Goal: Task Accomplishment & Management: Manage account settings

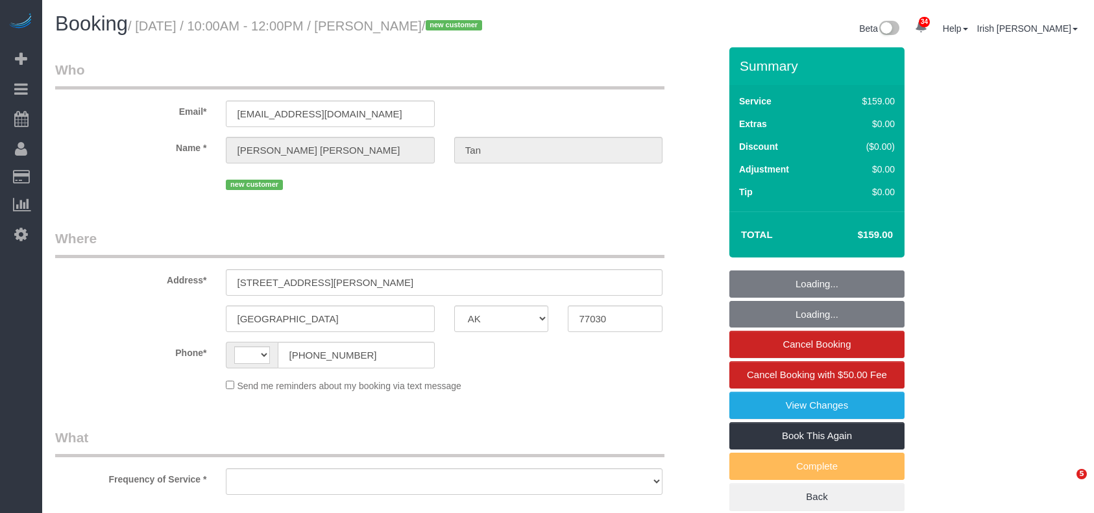
select select "[GEOGRAPHIC_DATA]"
select select "object:1720"
select select "string:[GEOGRAPHIC_DATA]"
select select "string:fspay-e836a8f0-685b-4c29-a75c-b968f2970b9b"
select select "spot1"
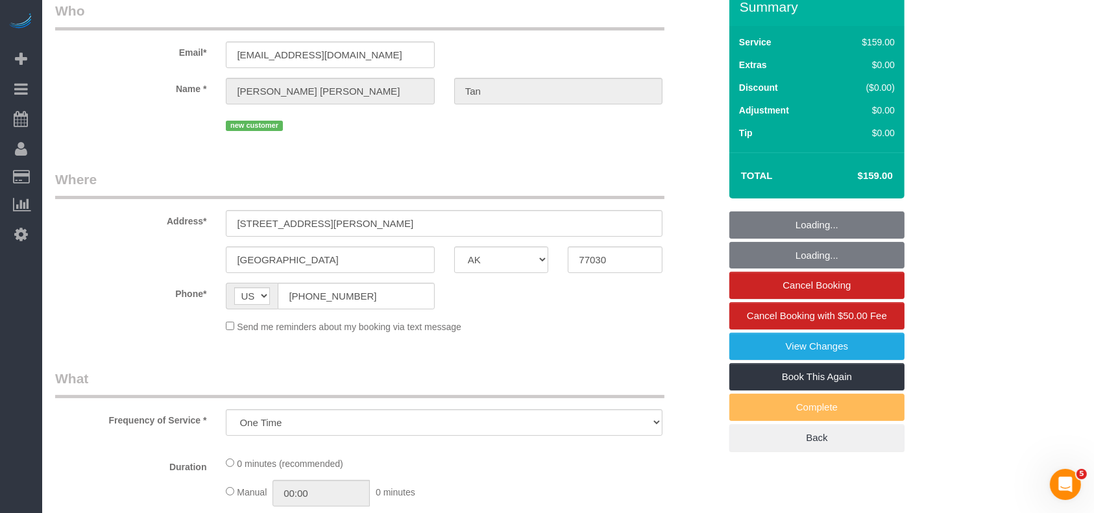
select select "3"
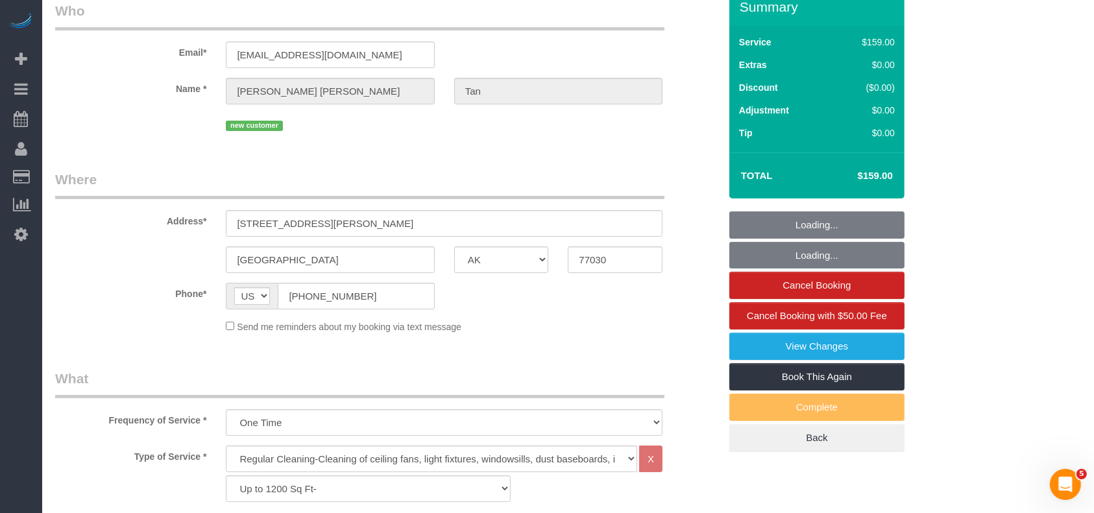
scroll to position [86, 0]
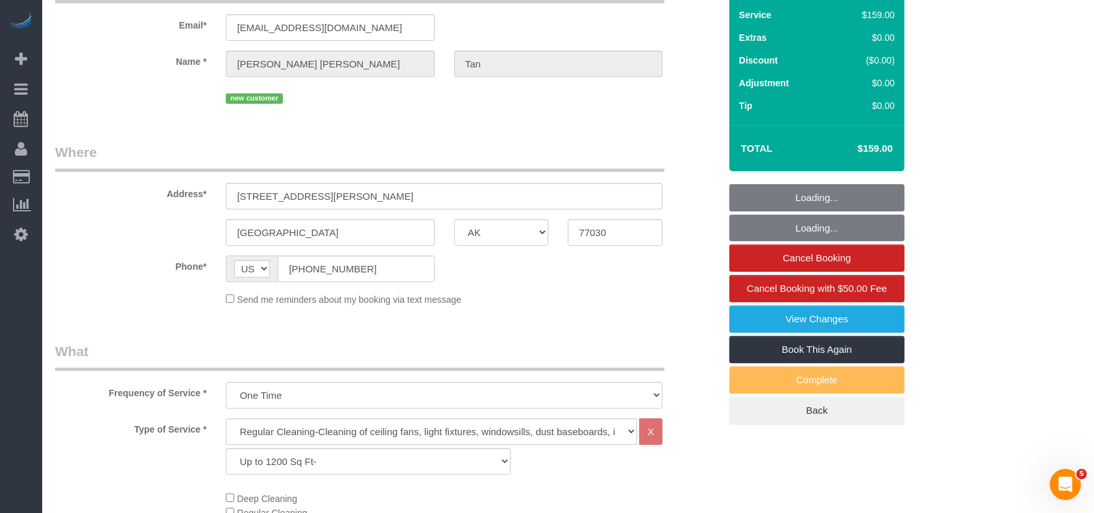
select select "object:2042"
select select "spot22"
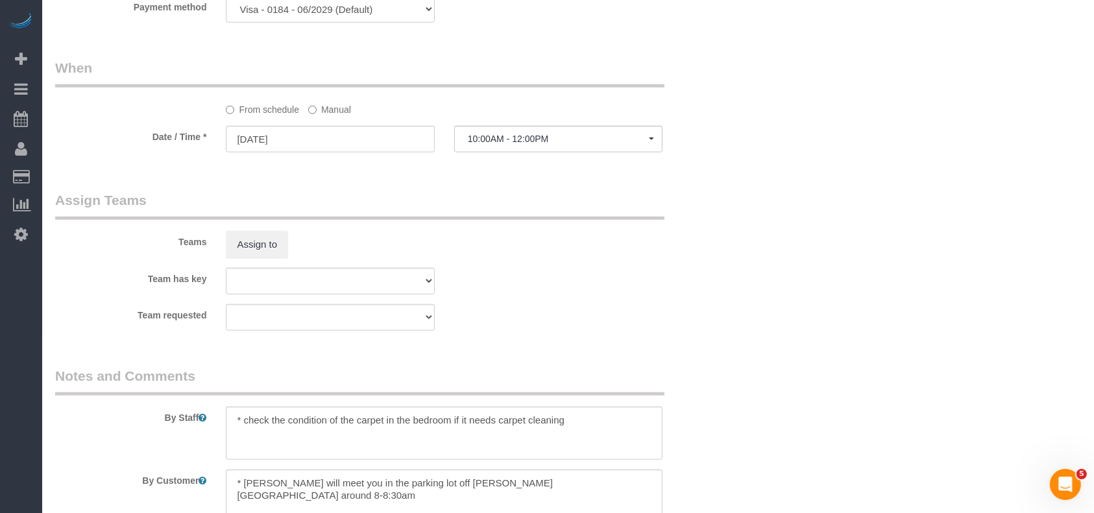
scroll to position [1329, 0]
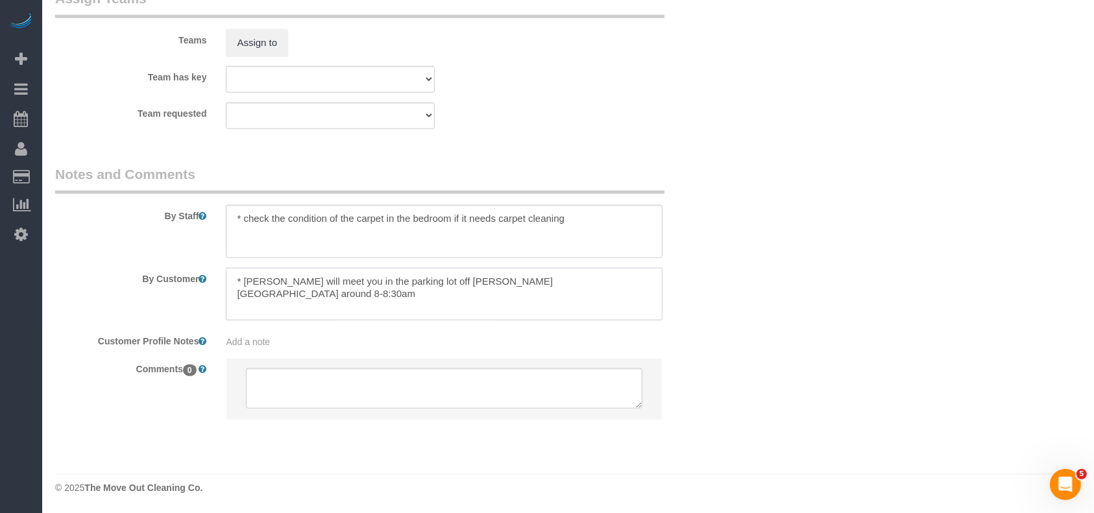
drag, startPoint x: 241, startPoint y: 284, endPoint x: 319, endPoint y: 280, distance: 77.3
click at [319, 280] on textarea at bounding box center [444, 294] width 437 height 53
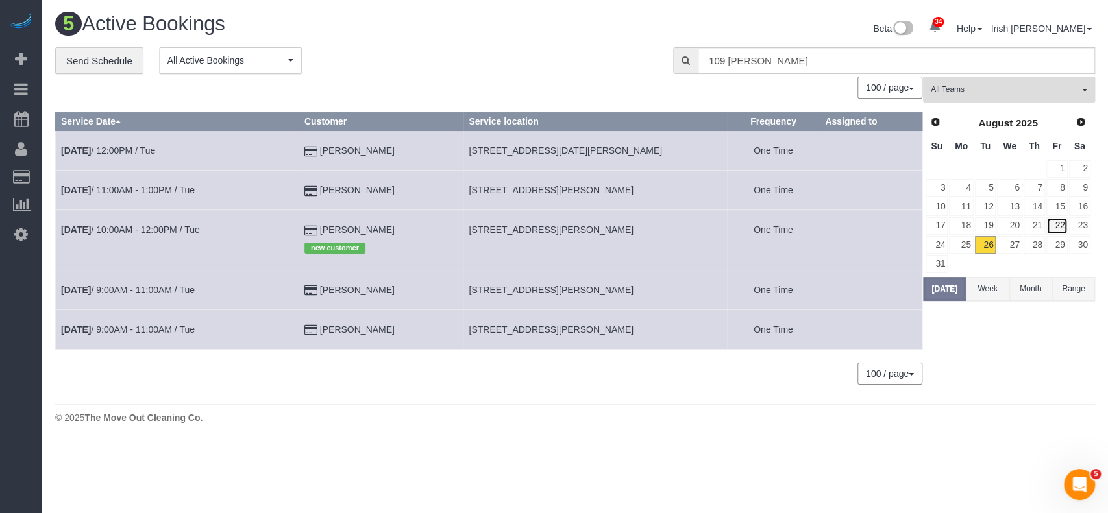
click at [1057, 221] on link "22" at bounding box center [1056, 226] width 21 height 18
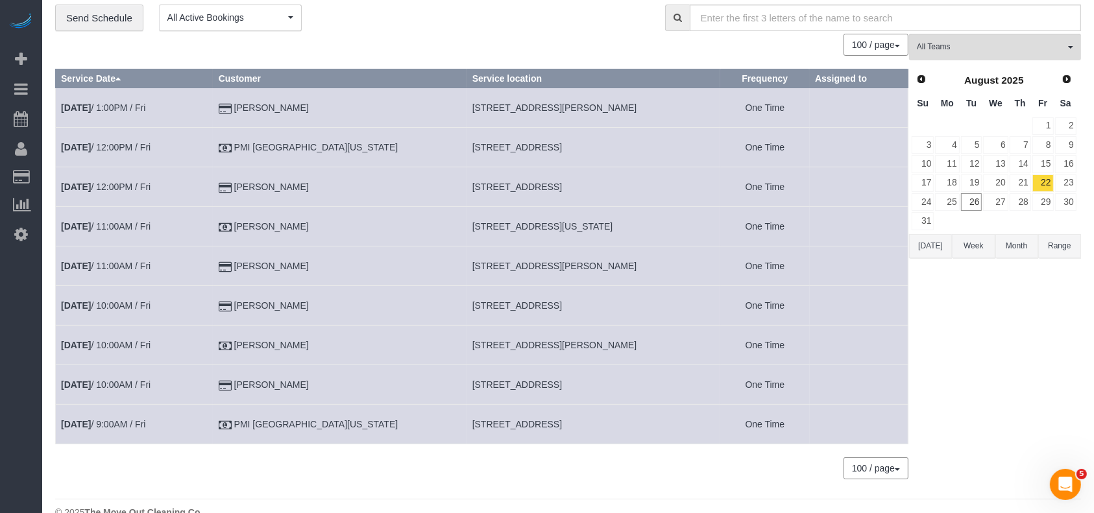
scroll to position [67, 0]
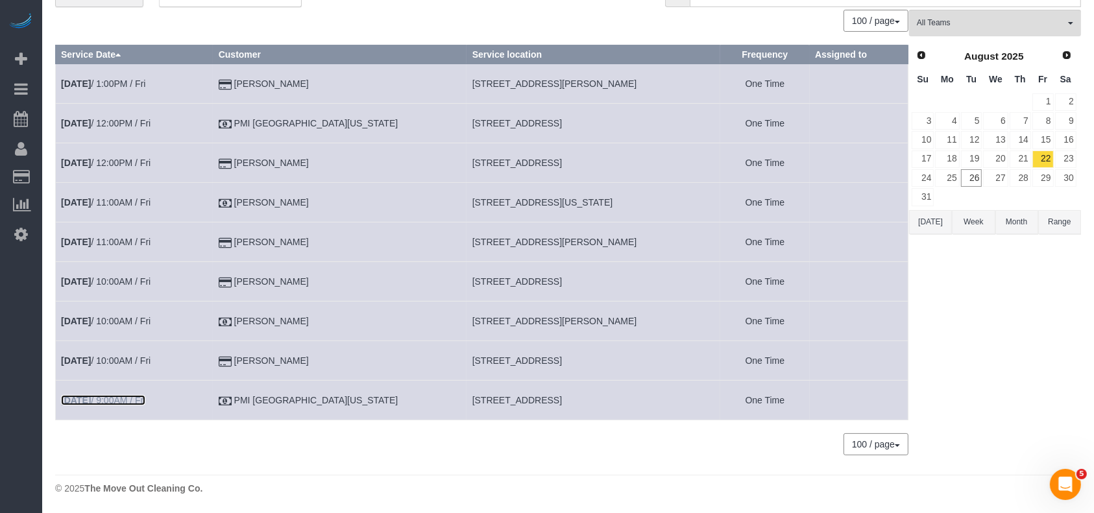
click at [107, 397] on link "[DATE] 9:00AM / Fri" at bounding box center [103, 400] width 84 height 10
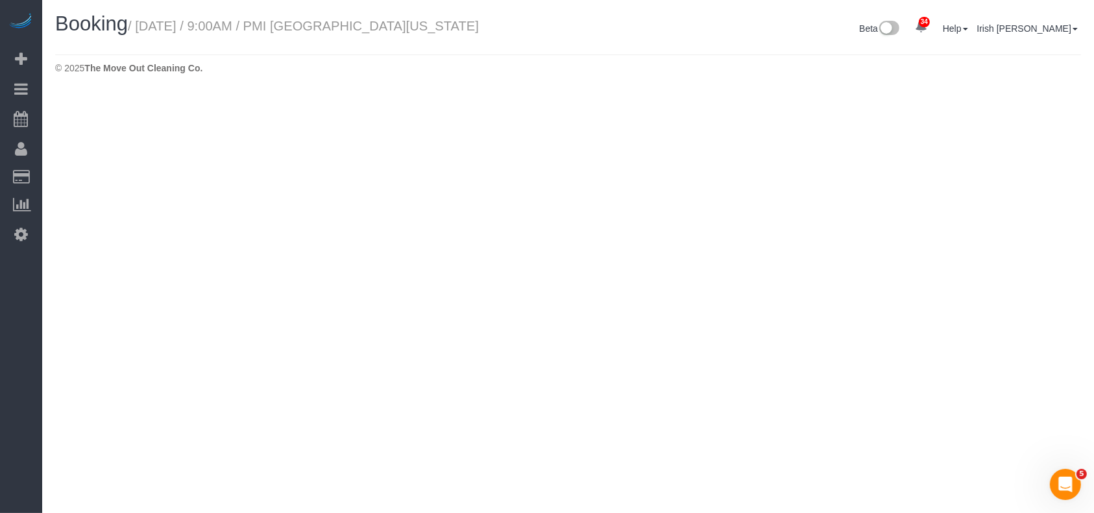
select select "[GEOGRAPHIC_DATA]"
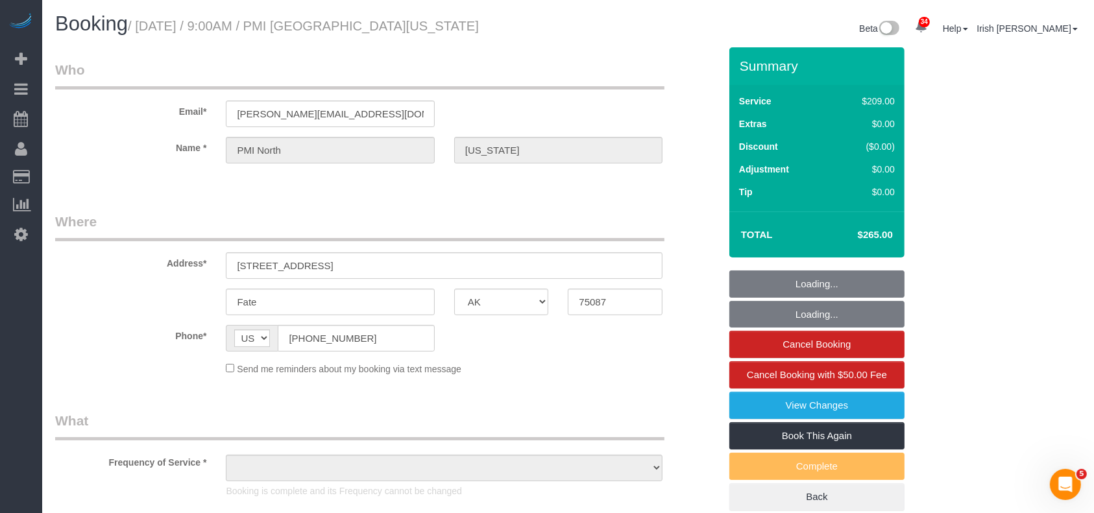
select select "object:2574"
select select "3"
select select "object:2663"
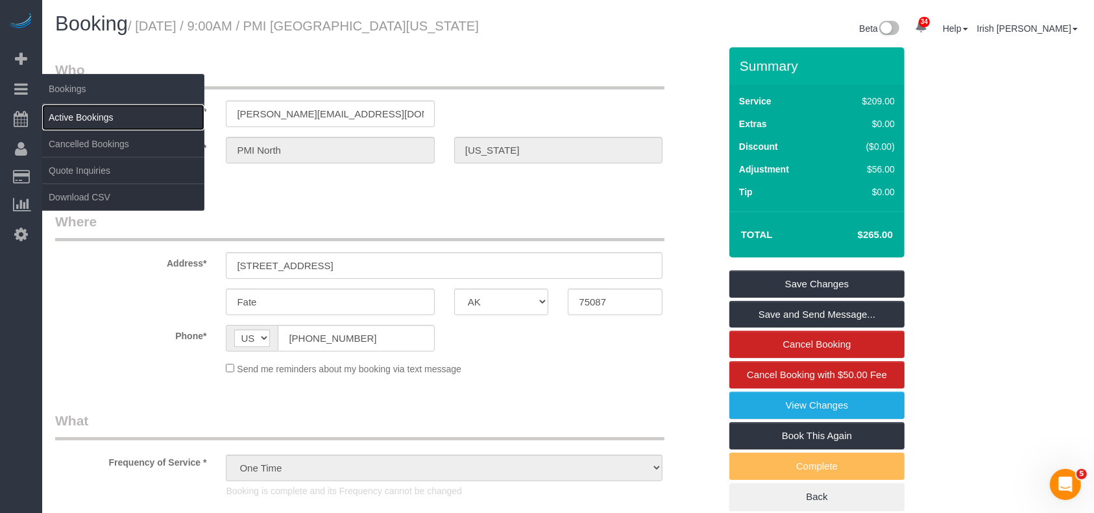
click at [66, 121] on link "Active Bookings" at bounding box center [123, 117] width 162 height 26
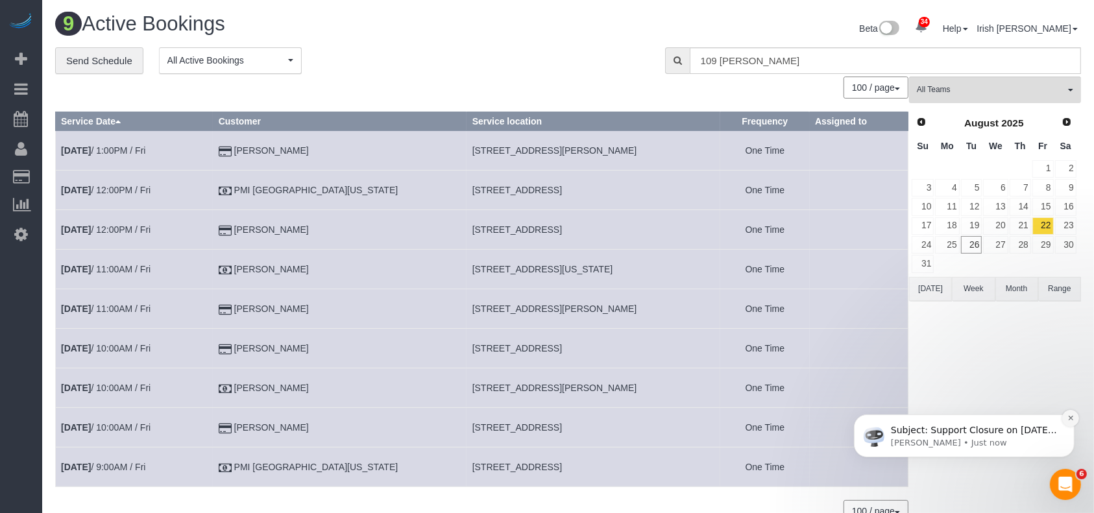
click at [1067, 418] on icon "Dismiss notification" at bounding box center [1070, 417] width 7 height 7
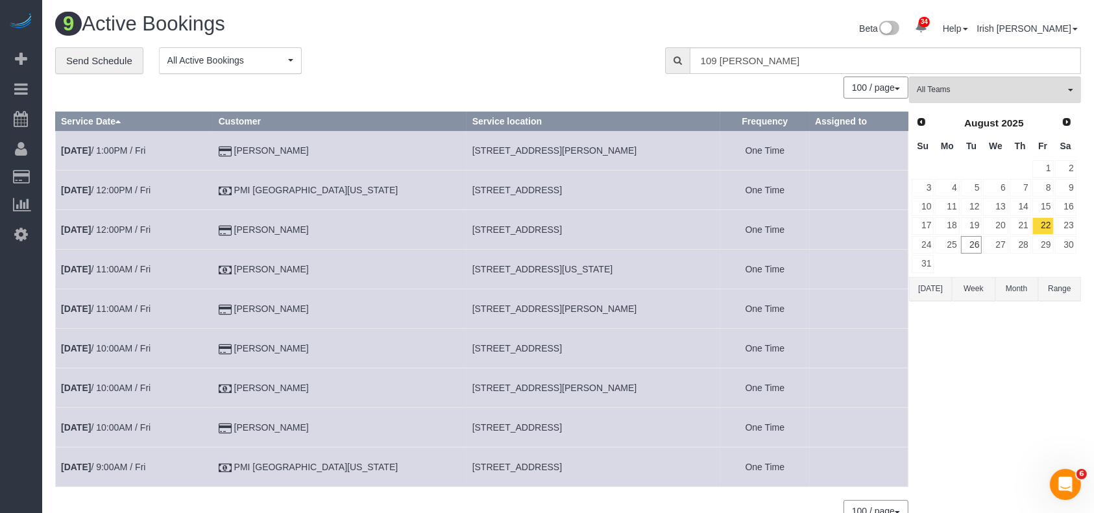
click at [935, 288] on button "[DATE]" at bounding box center [930, 289] width 43 height 24
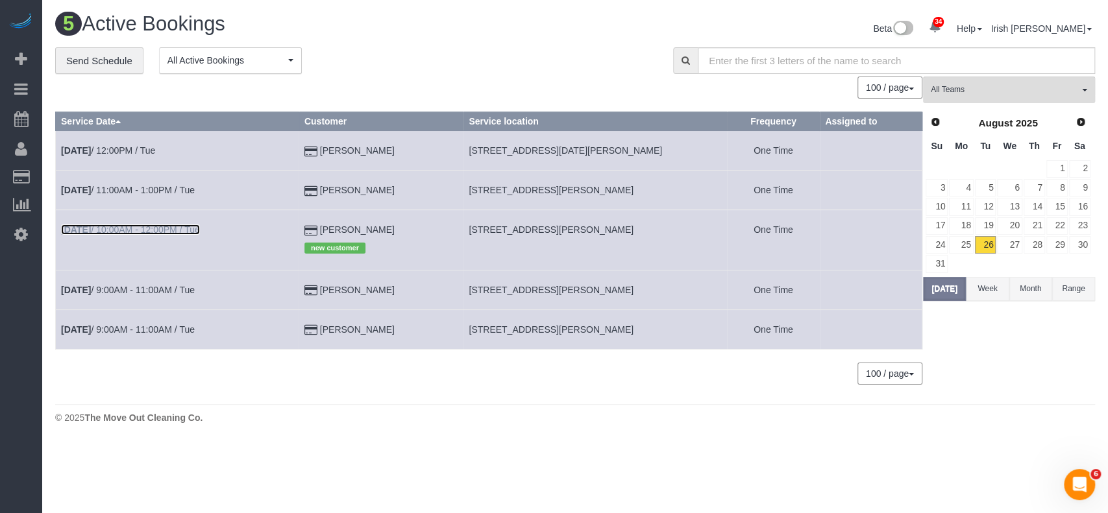
click at [151, 232] on link "[DATE] 10:00AM - 12:00PM / Tue" at bounding box center [130, 230] width 139 height 10
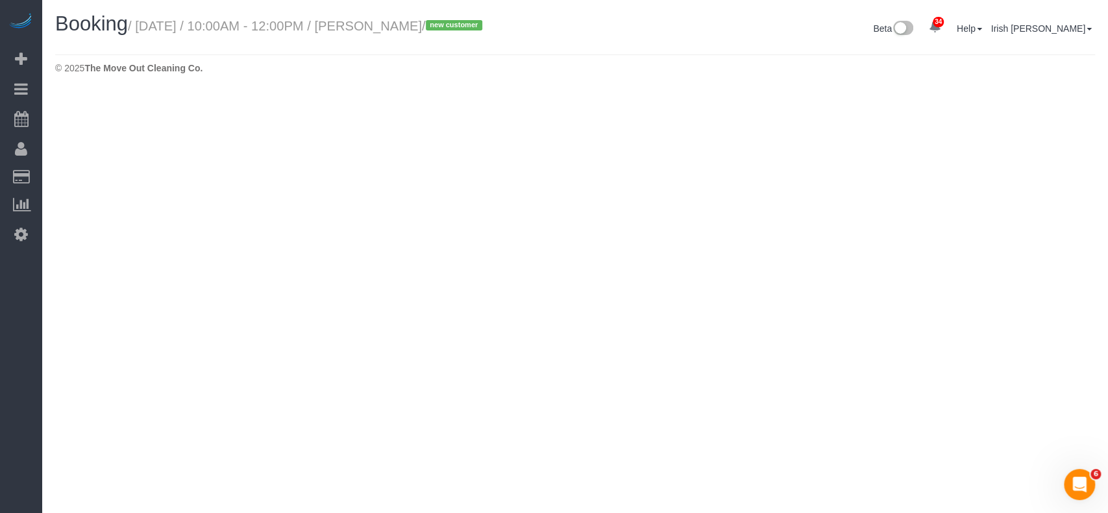
select select "[GEOGRAPHIC_DATA]"
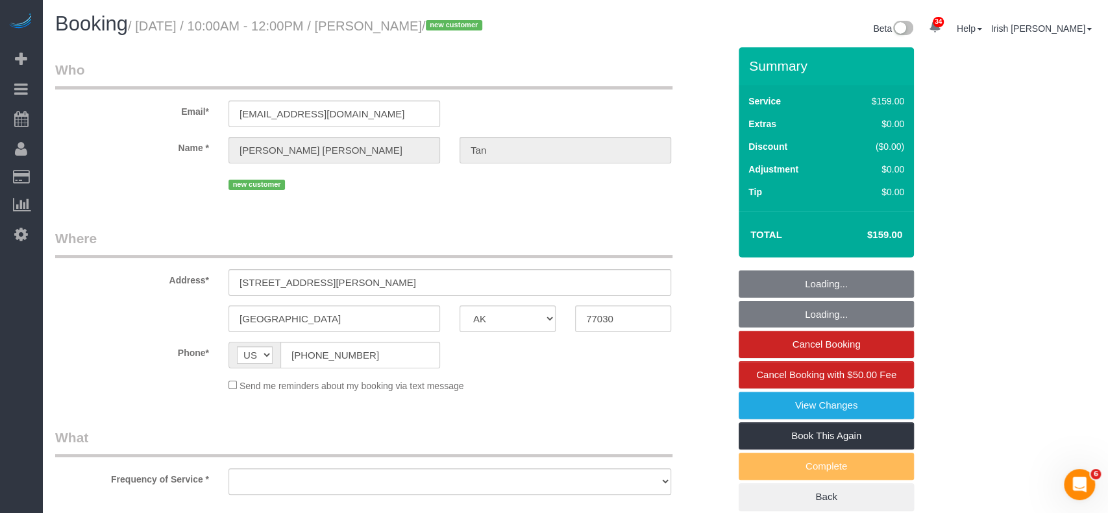
select select "object:3484"
select select "string:fspay-e836a8f0-685b-4c29-a75c-b968f2970b9b"
select select "3"
select select "spot48"
select select "object:3559"
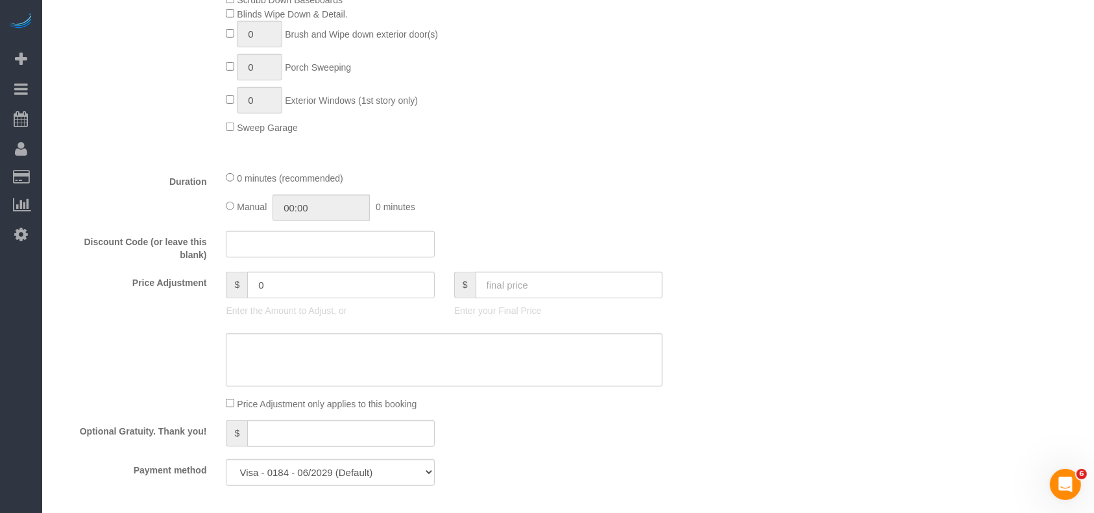
scroll to position [779, 0]
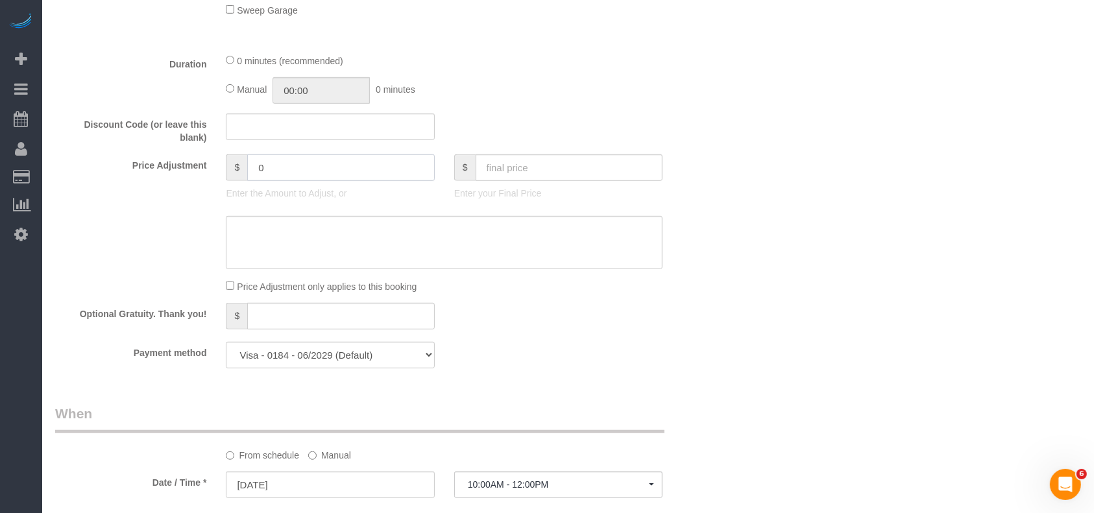
drag, startPoint x: 273, startPoint y: 173, endPoint x: 219, endPoint y: 174, distance: 53.9
click at [219, 174] on div "$ 0 Enter the Amount to Adjust, or" at bounding box center [330, 180] width 228 height 52
click at [317, 178] on input "4" at bounding box center [341, 167] width 188 height 27
paste input "5"
drag, startPoint x: 321, startPoint y: 178, endPoint x: 233, endPoint y: 186, distance: 87.9
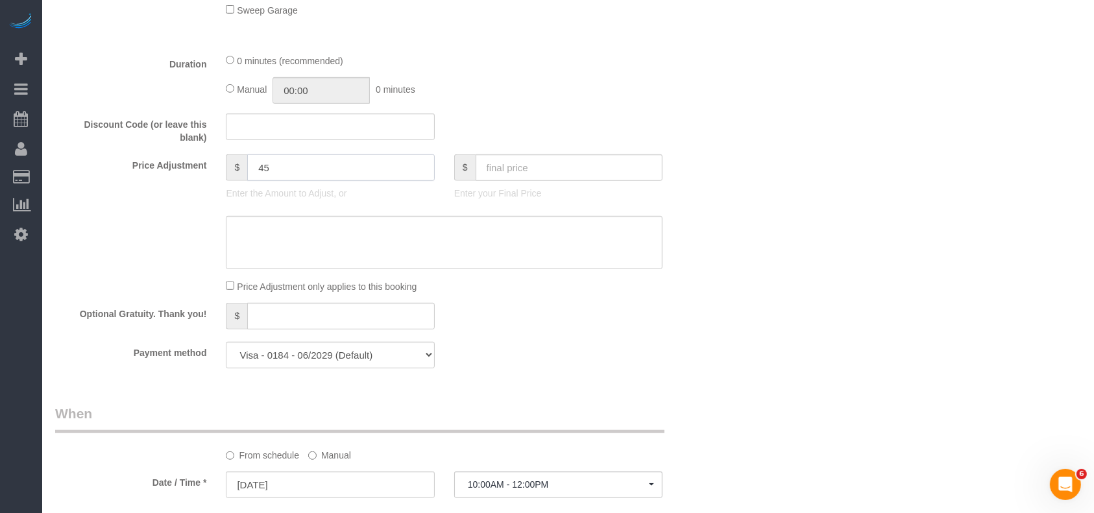
click at [229, 174] on div "$ 45" at bounding box center [330, 167] width 208 height 27
type input "45"
click at [286, 230] on textarea at bounding box center [444, 242] width 437 height 53
paste textarea "45"
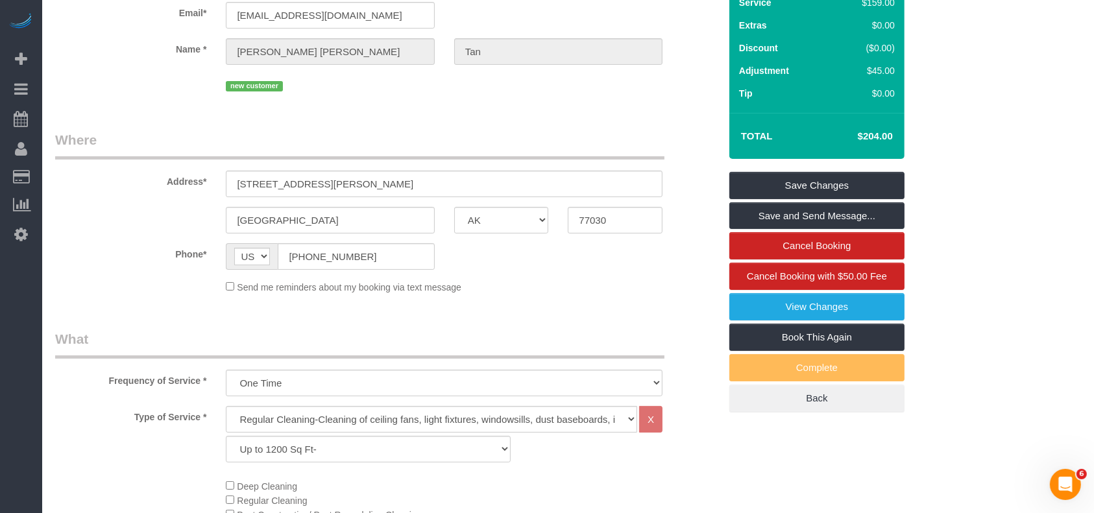
scroll to position [0, 0]
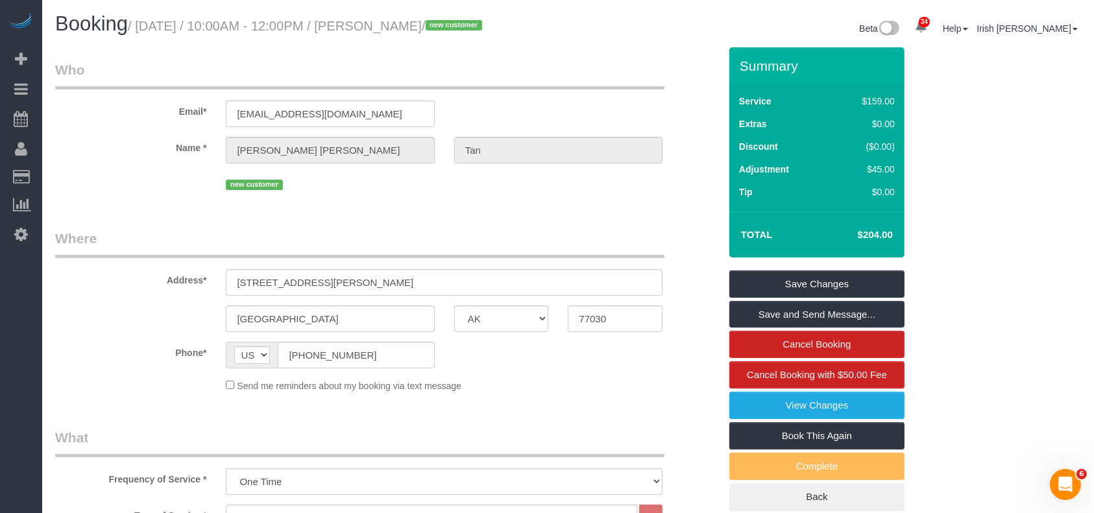
type textarea "$45 no power fee"
click at [765, 278] on link "Save Changes" at bounding box center [816, 284] width 175 height 27
